Goal: Transaction & Acquisition: Obtain resource

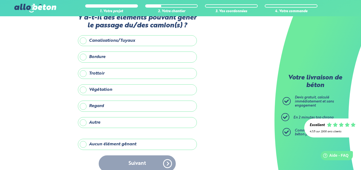
scroll to position [22, 0]
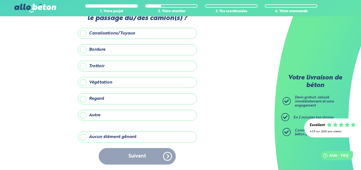
click at [81, 113] on label "Autre" at bounding box center [137, 115] width 119 height 11
click at [0, 0] on input "Autre" at bounding box center [0, 0] width 0 height 0
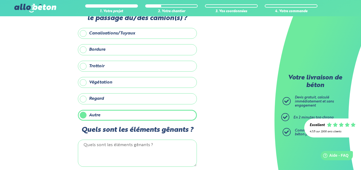
click at [108, 148] on textarea "Quels sont les éléments gênants ?" at bounding box center [137, 152] width 119 height 27
paste textarea "l’accès est proche mais plus à 3m. câbles téléphoniques au-dessus"
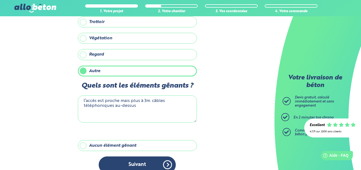
scroll to position [74, 0]
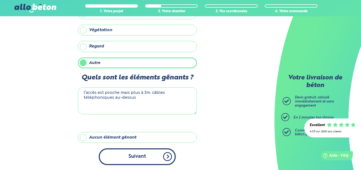
type textarea "l’accès est proche mais plus à 3m. câbles téléphoniques au-dessus"
click at [143, 156] on button "Suivant" at bounding box center [137, 156] width 77 height 17
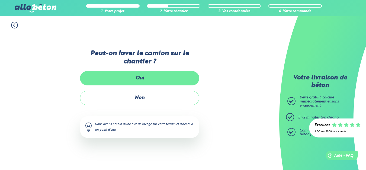
click at [181, 77] on label "Oui" at bounding box center [139, 78] width 119 height 14
click at [0, 0] on input "Oui" at bounding box center [0, 0] width 0 height 0
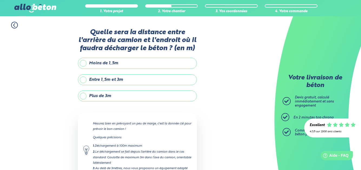
click at [84, 96] on label "Plus de 3m" at bounding box center [137, 95] width 119 height 11
click at [0, 0] on input "Plus de 3m" at bounding box center [0, 0] width 0 height 0
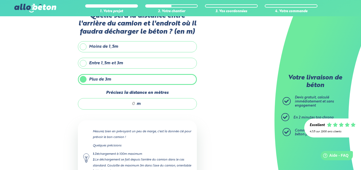
scroll to position [27, 0]
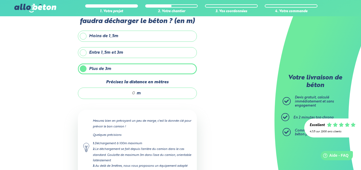
click at [111, 92] on input "Précisez la distance en mètres" at bounding box center [110, 92] width 52 height 5
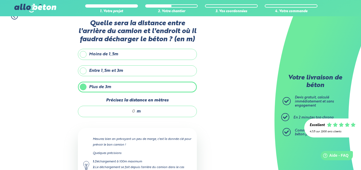
scroll to position [0, 0]
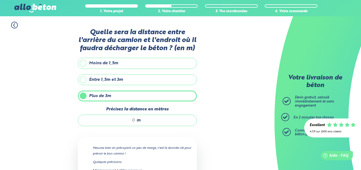
click at [84, 80] on label "Entre 1,5m et 3m" at bounding box center [137, 79] width 119 height 11
click at [0, 0] on input "Entre 1,5m et 3m" at bounding box center [0, 0] width 0 height 0
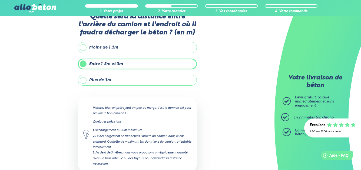
scroll to position [27, 0]
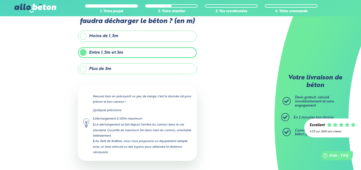
click at [85, 69] on label "Plus de 3m" at bounding box center [137, 68] width 119 height 11
click at [0, 0] on input "Plus de 3m" at bounding box center [0, 0] width 0 height 0
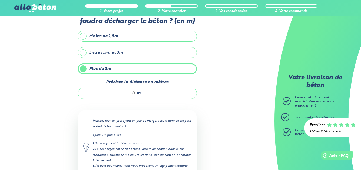
click at [125, 90] on div "m" at bounding box center [137, 92] width 119 height 11
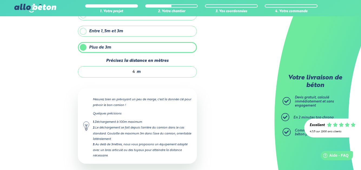
scroll to position [75, 0]
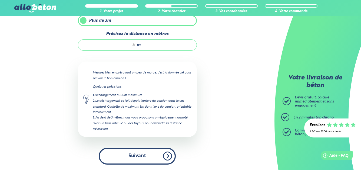
type input "4"
click at [140, 155] on button "Suivant" at bounding box center [137, 156] width 77 height 17
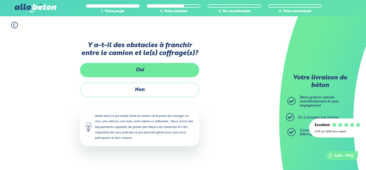
click at [134, 69] on label "Oui" at bounding box center [139, 70] width 119 height 14
click at [0, 0] on input "Oui" at bounding box center [0, 0] width 0 height 0
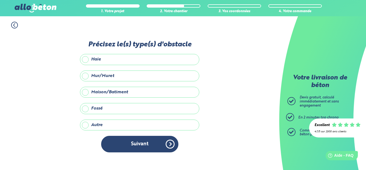
click at [86, 74] on label "Mur/Muret" at bounding box center [139, 75] width 119 height 11
click at [0, 0] on input "Mur/Muret" at bounding box center [0, 0] width 0 height 0
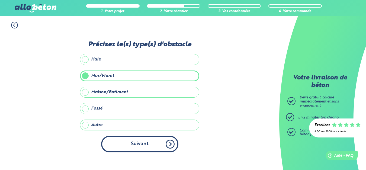
click at [142, 142] on button "Suivant" at bounding box center [139, 144] width 77 height 17
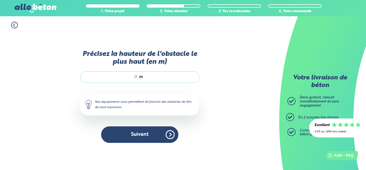
click at [139, 77] on span "m" at bounding box center [141, 76] width 4 height 5
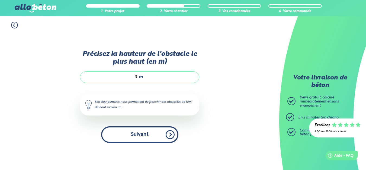
type input "3"
click at [135, 132] on button "Suivant" at bounding box center [139, 134] width 77 height 17
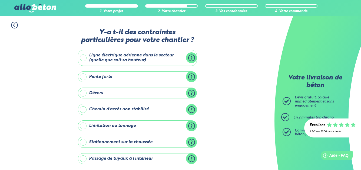
click at [86, 56] on label "Ligne électrique aérienne dans le secteur (quelle que soit sa hauteur)" at bounding box center [137, 58] width 119 height 16
click at [0, 0] on input "Ligne électrique aérienne dans le secteur (quelle que soit sa hauteur)" at bounding box center [0, 0] width 0 height 0
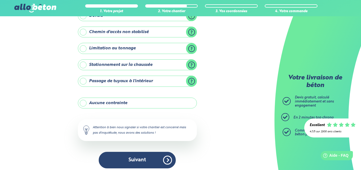
scroll to position [119, 0]
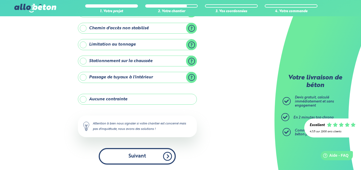
click at [147, 154] on button "Suivant" at bounding box center [137, 156] width 77 height 17
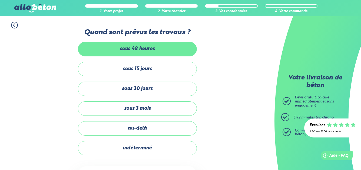
click at [148, 51] on label "sous 48 heures" at bounding box center [137, 49] width 119 height 14
click at [0, 0] on input "sous 48 heures" at bounding box center [0, 0] width 0 height 0
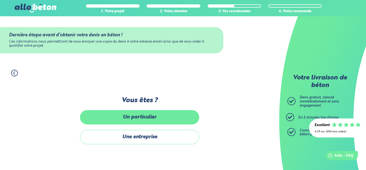
click at [138, 118] on label "Un particulier" at bounding box center [139, 117] width 119 height 14
click at [0, 0] on input "Un particulier" at bounding box center [0, 0] width 0 height 0
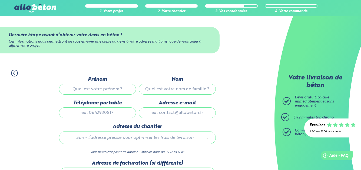
click at [100, 88] on input "Prénom" at bounding box center [97, 89] width 77 height 11
type input "[PERSON_NAME]"
type input "Squire"
type input "0297278422"
type input "[EMAIL_ADDRESS][DOMAIN_NAME]"
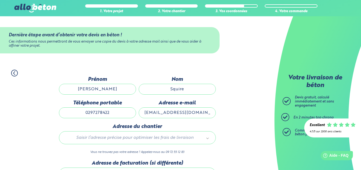
type input "Le Black Dog Saint Aignan, [STREET_ADDRESS]"
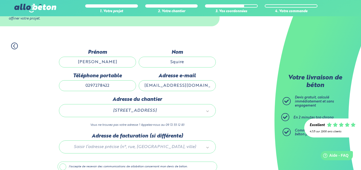
scroll to position [1, 0]
drag, startPoint x: 115, startPoint y: 86, endPoint x: 58, endPoint y: 98, distance: 57.7
click at [58, 98] on div "Dernière étape avant d’obtenir votre devis en béton ! Ces informations nous per…" at bounding box center [138, 122] width 160 height 147
type input "0770424794"
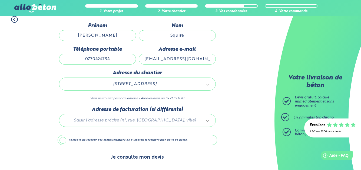
scroll to position [0, 0]
click at [147, 156] on button "Je consulte mon devis" at bounding box center [137, 157] width 64 height 14
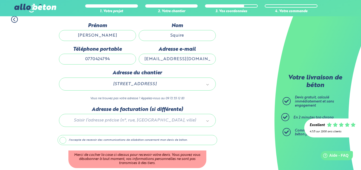
click at [66, 139] on label "J'accepte de recevoir des communications de allobéton concernant mon devis de b…" at bounding box center [138, 140] width 160 height 10
click at [0, 0] on input "J'accepte de recevoir des communications de allobéton concernant mon devis de b…" at bounding box center [0, 0] width 0 height 0
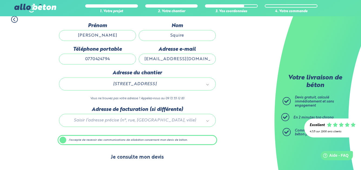
click at [146, 155] on button "Je consulte mon devis" at bounding box center [137, 157] width 64 height 14
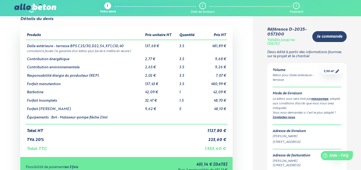
scroll to position [27, 0]
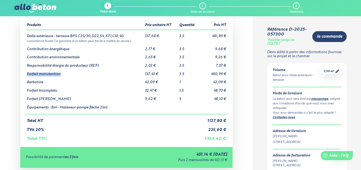
drag, startPoint x: 28, startPoint y: 75, endPoint x: 60, endPoint y: 74, distance: 32.5
click at [60, 74] on td "Forfait manutention" at bounding box center [85, 72] width 118 height 8
copy td "Forfait manutention"
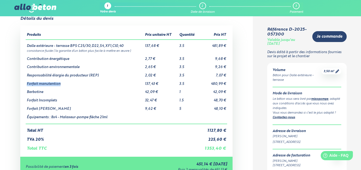
scroll to position [9, 0]
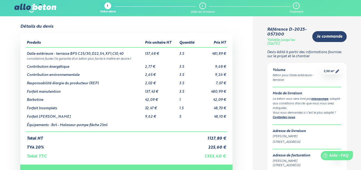
click at [16, 95] on div "Détails du devis Produits Prix unitaire HT Quantité Prix HT Dalle extérieure - …" at bounding box center [126, 134] width 253 height 220
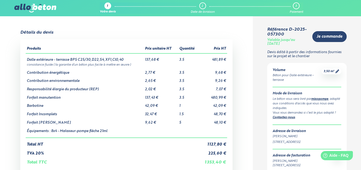
scroll to position [0, 0]
